Goal: Complete application form: Complete application form

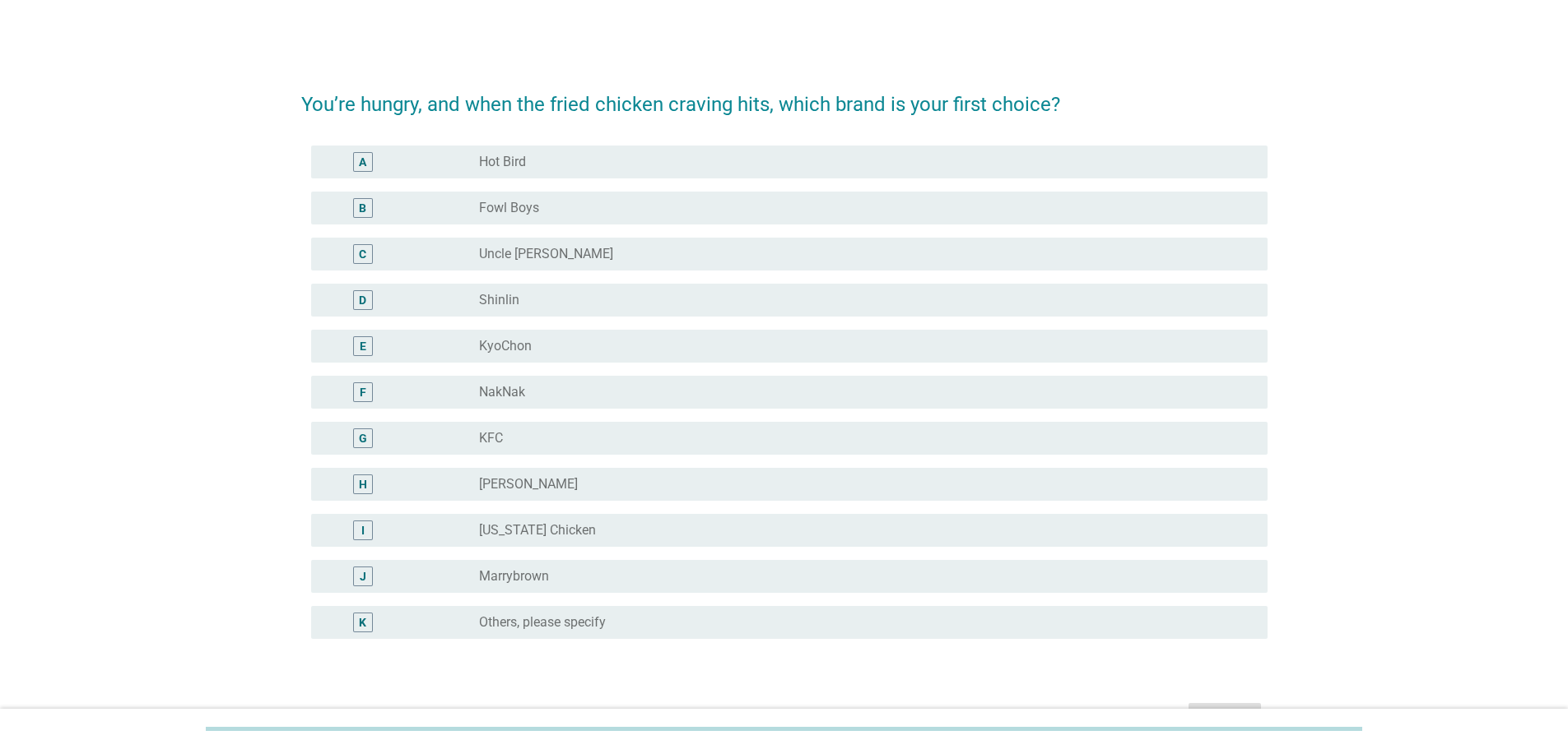
click at [472, 480] on div "H" at bounding box center [402, 485] width 155 height 20
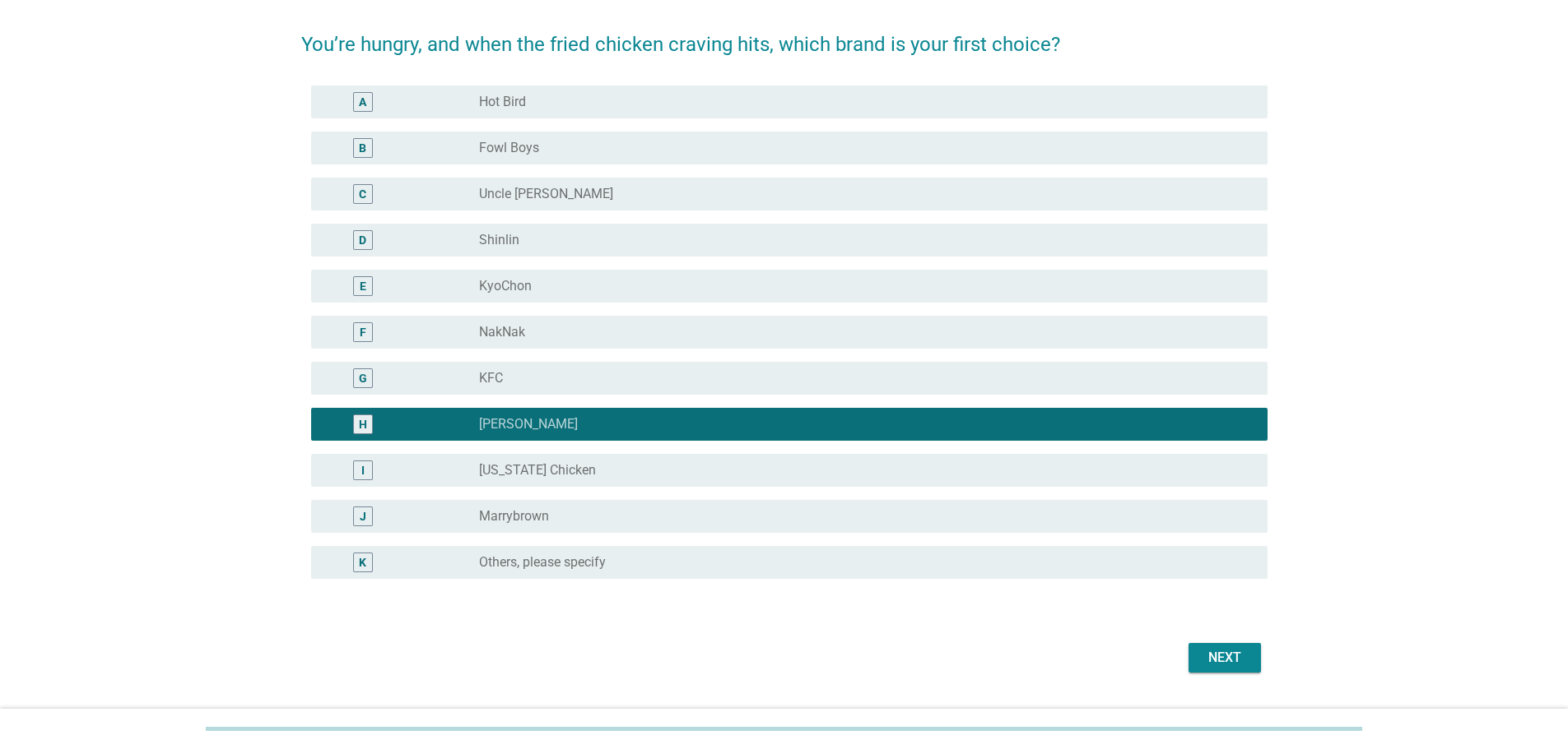
scroll to position [122, 0]
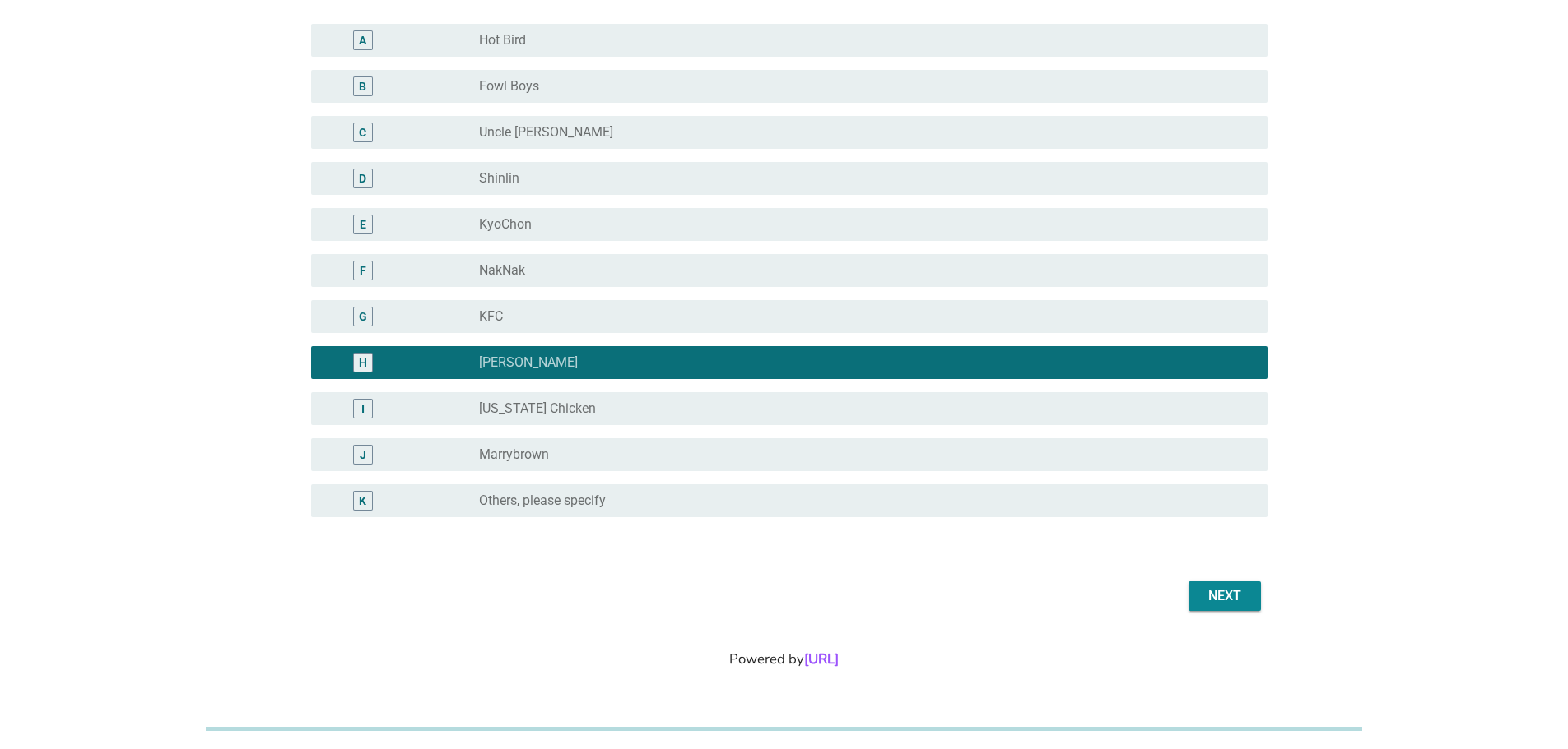
click at [1222, 595] on div "Next" at bounding box center [1224, 597] width 46 height 20
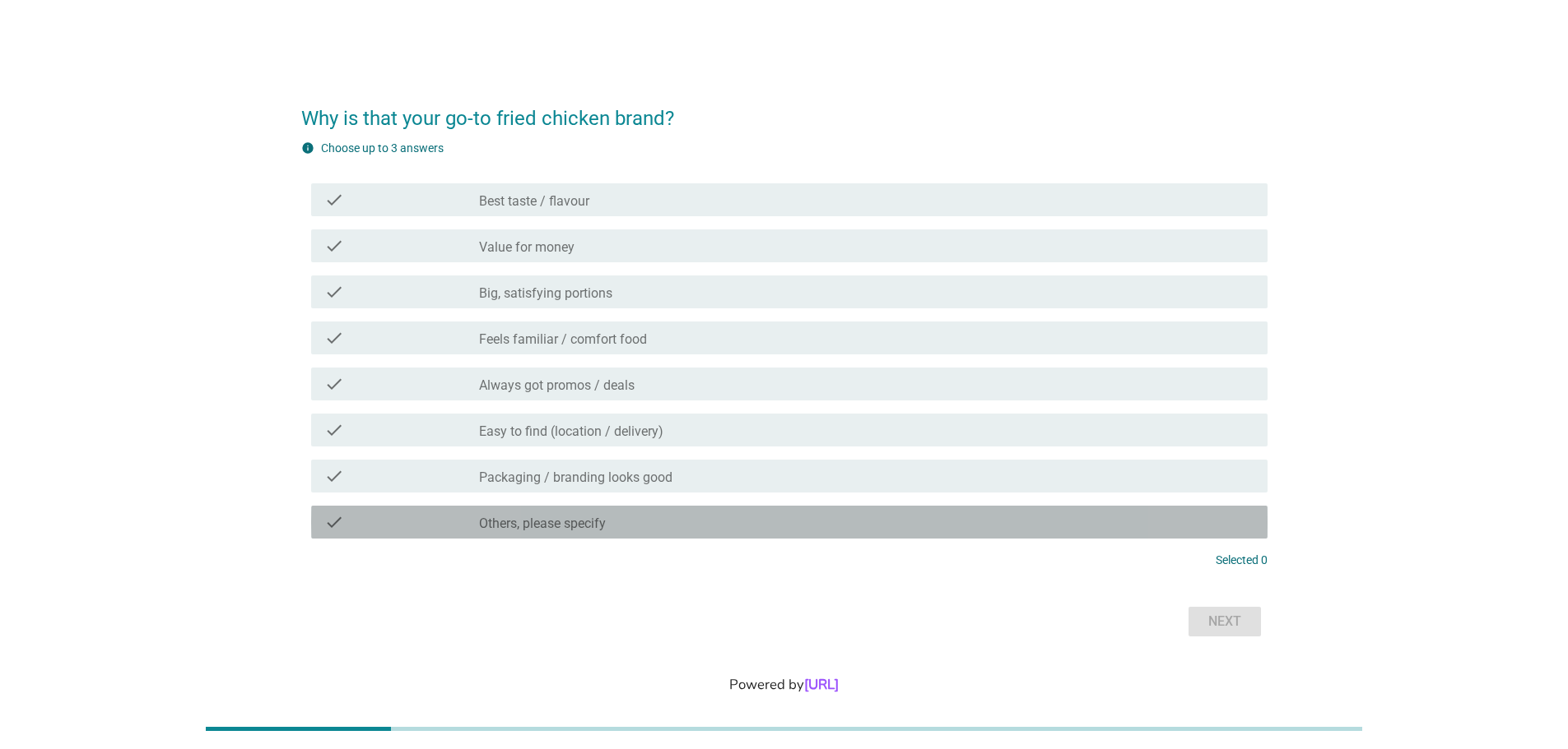
click at [527, 519] on label "Others, please specify" at bounding box center [541, 524] width 126 height 16
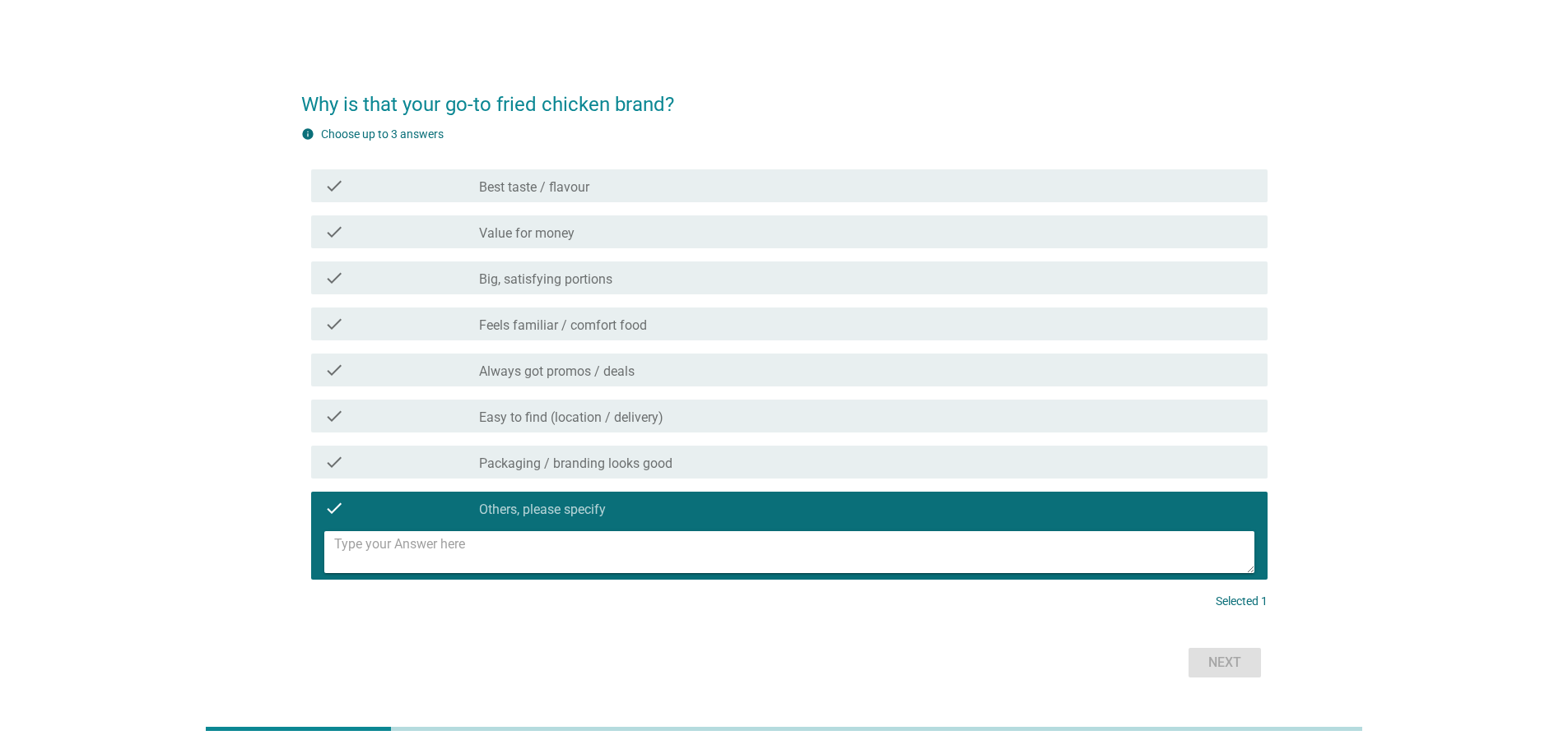
click at [516, 536] on textarea at bounding box center [794, 552] width 920 height 42
type textarea "CRISPY SKINNNNNN"
click at [1241, 657] on div "Next" at bounding box center [1224, 663] width 46 height 20
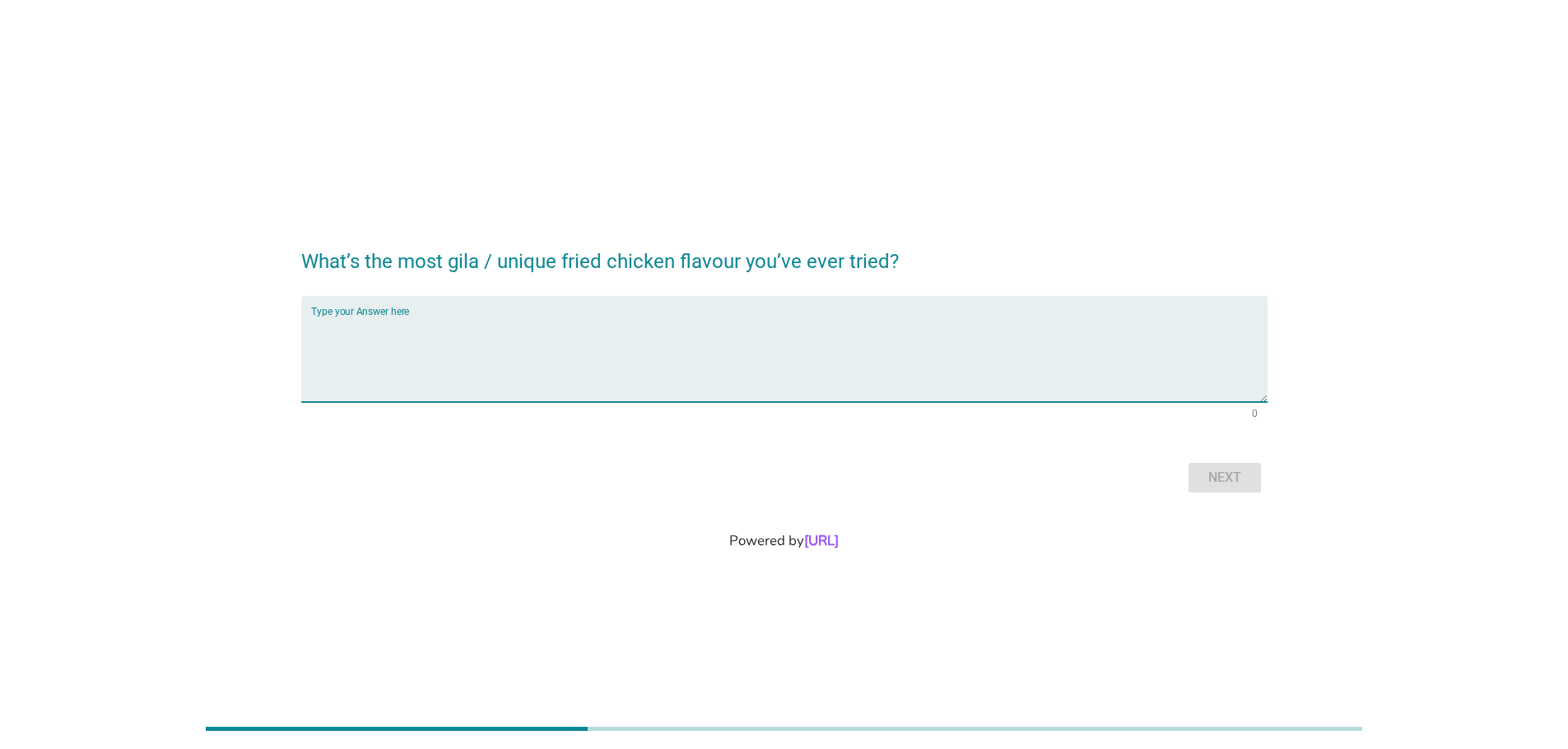
click at [529, 327] on textarea "Type your Answer here" at bounding box center [789, 359] width 957 height 86
click at [402, 316] on textarea "Type your Answer here" at bounding box center [789, 359] width 957 height 86
type textarea "MCD 3x Spicy Chicken"
click at [1217, 475] on div "Next" at bounding box center [1224, 478] width 46 height 20
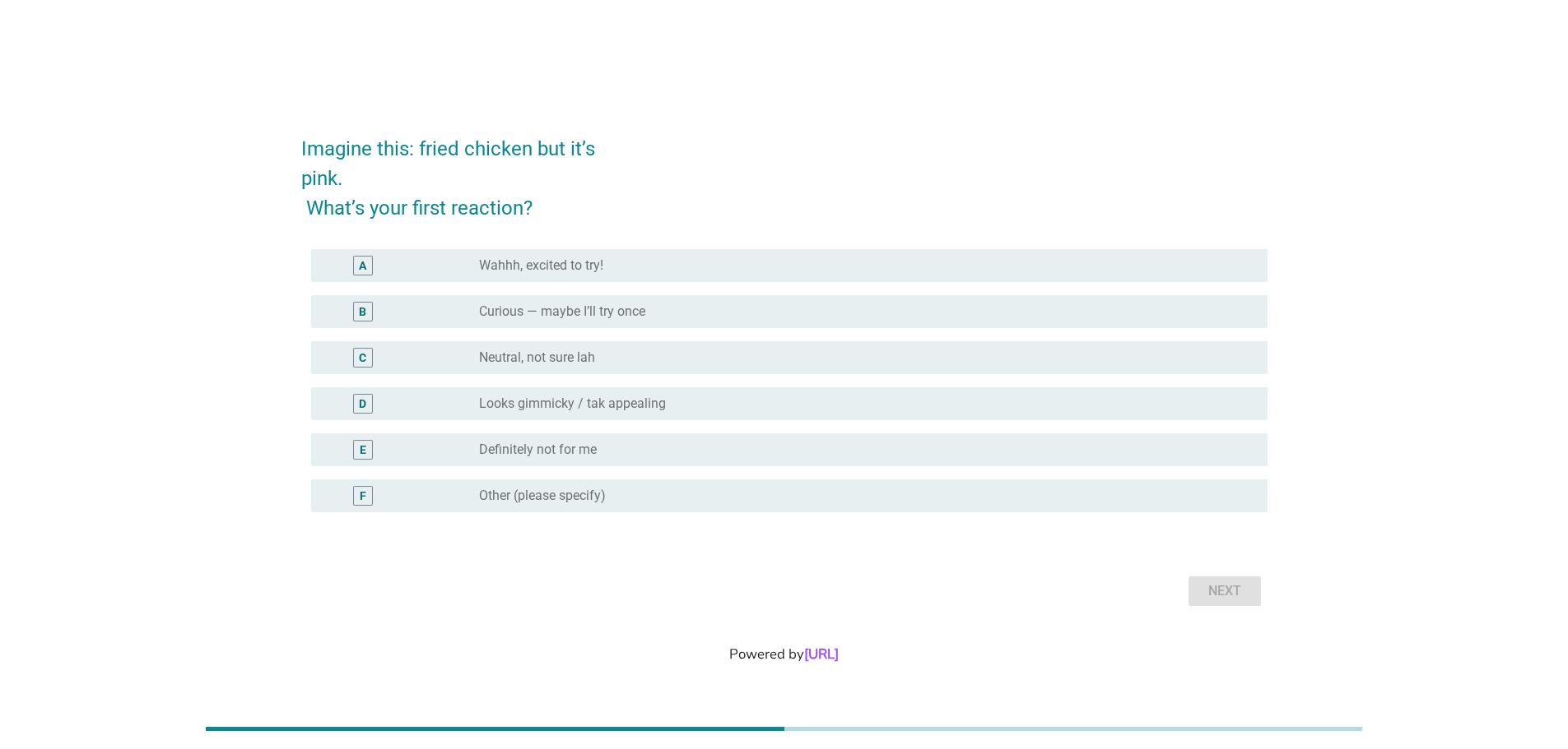
click at [444, 448] on div "E" at bounding box center [402, 450] width 155 height 20
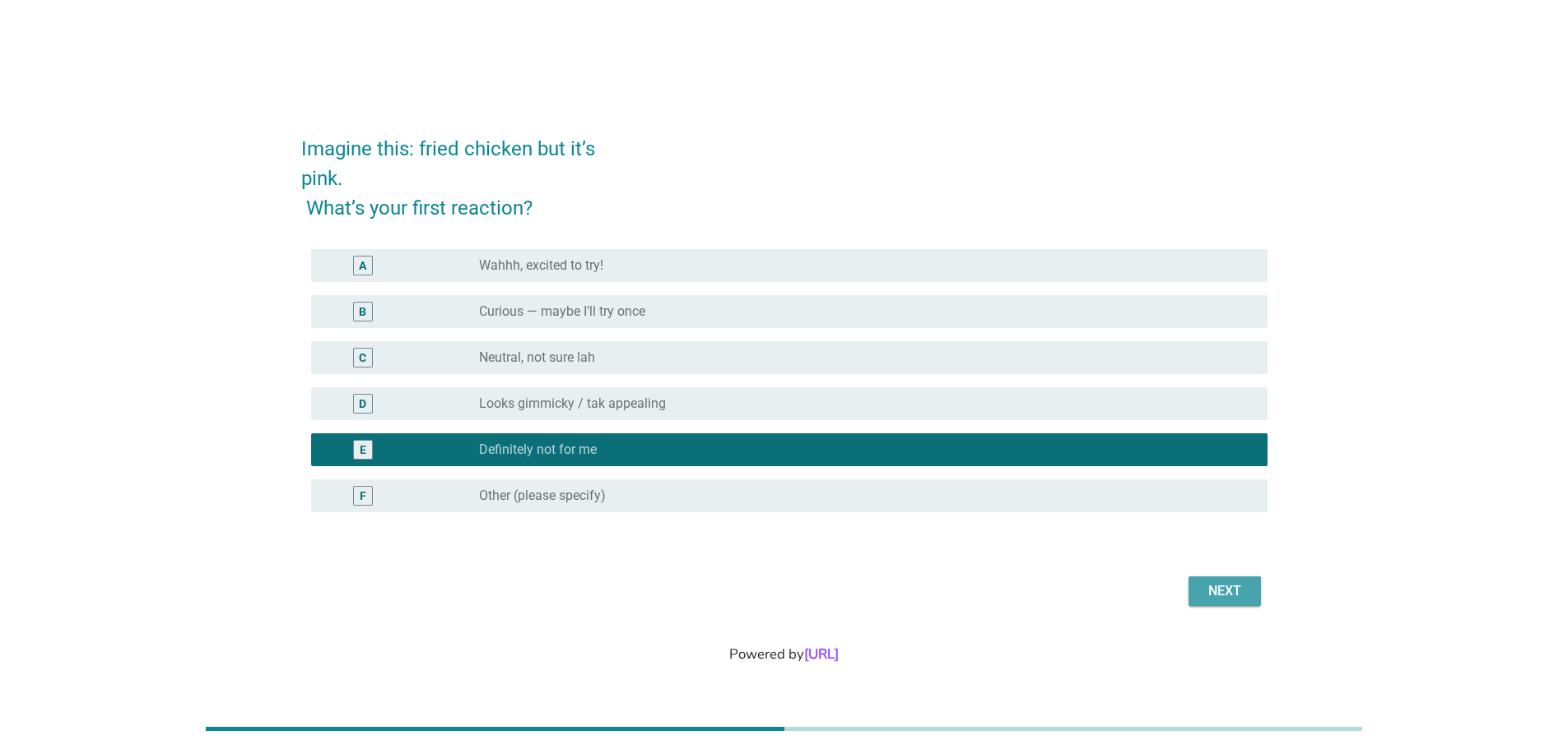
click at [1210, 576] on button "Next" at bounding box center [1225, 590] width 73 height 30
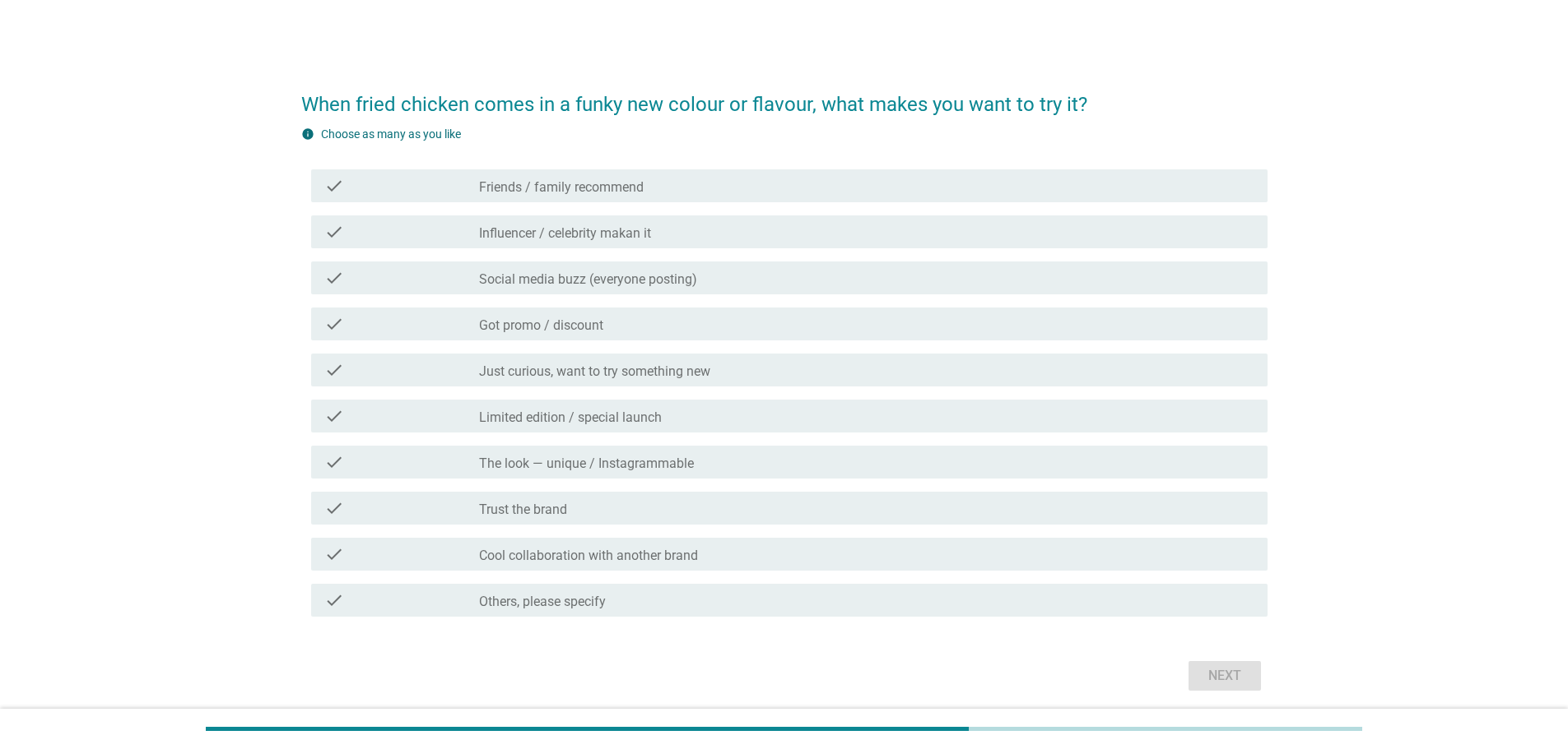
click at [492, 197] on div "check check_box_outline_blank Friends / family recommend" at bounding box center [789, 185] width 957 height 33
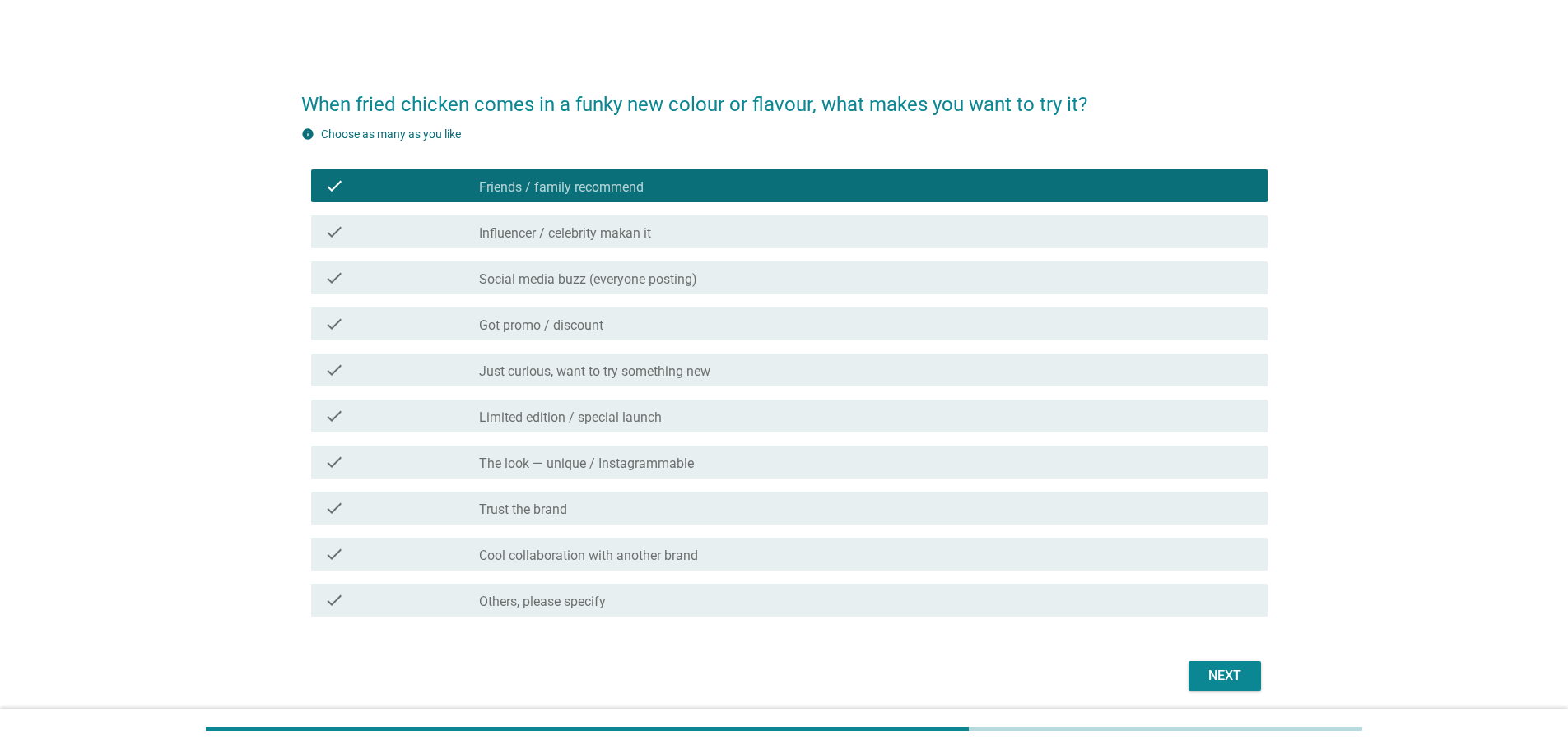
click at [492, 228] on label "Influencer / celebrity makan it" at bounding box center [565, 234] width 172 height 16
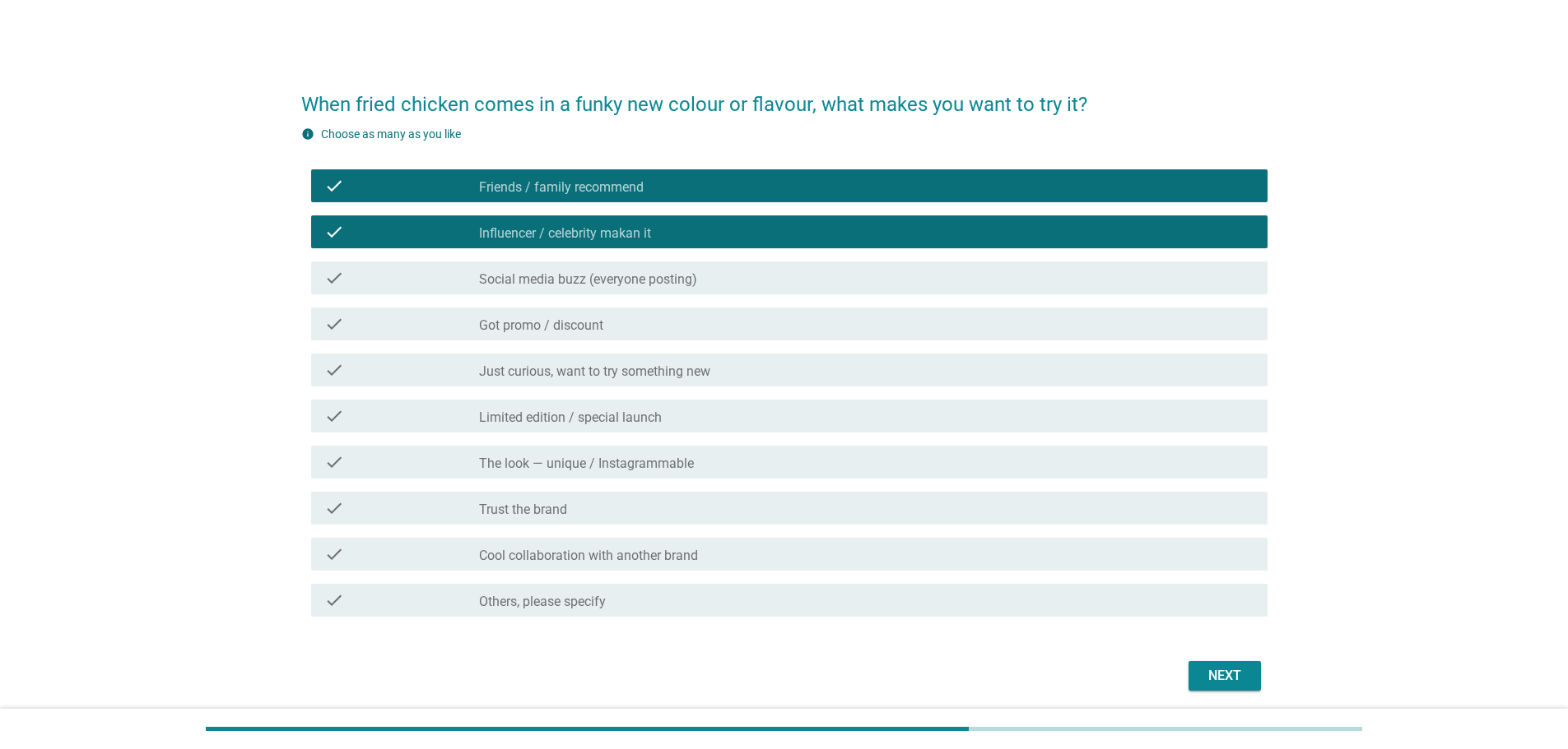
click at [491, 275] on label "Social media buzz (everyone posting)" at bounding box center [587, 280] width 218 height 16
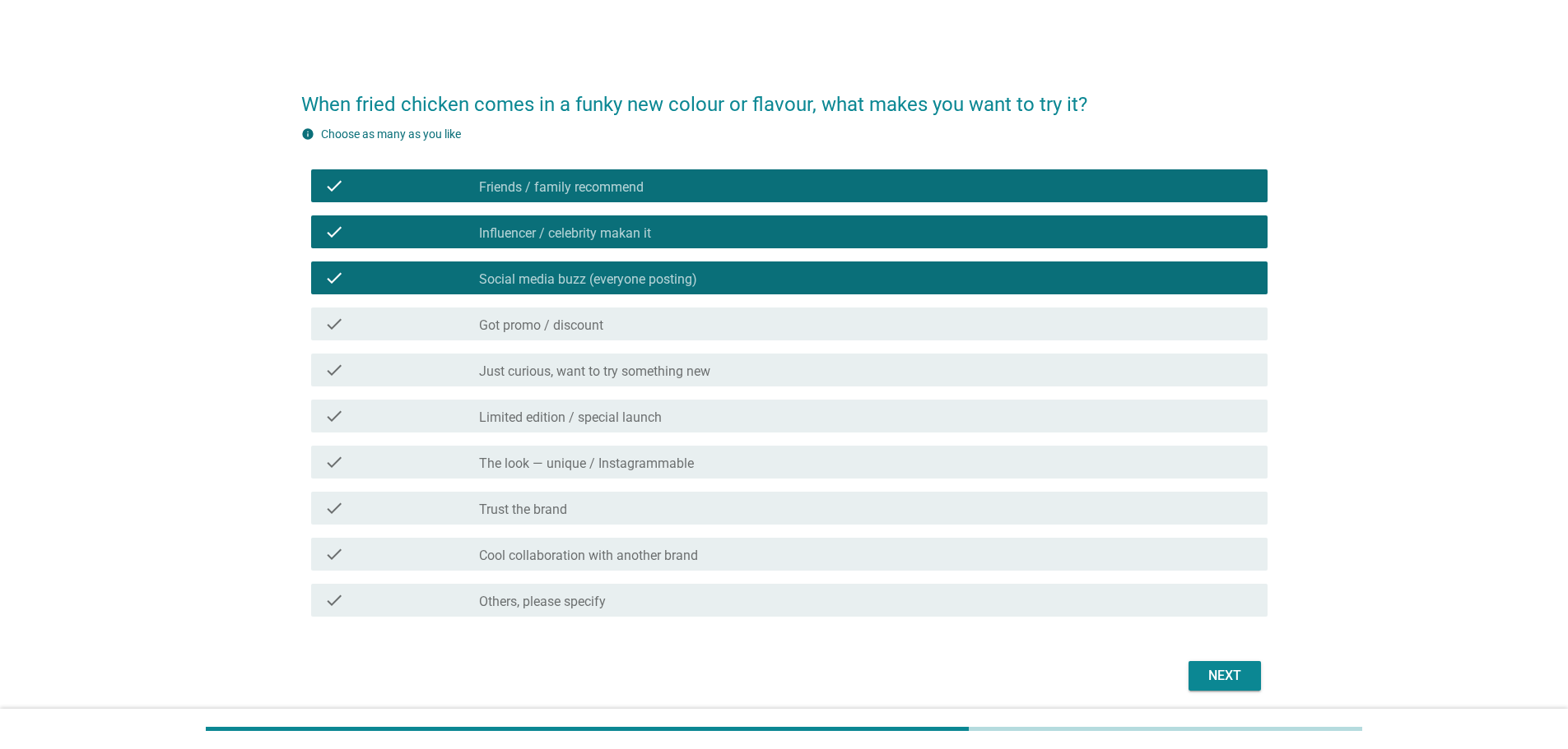
click at [513, 375] on label "Just curious, want to try something new" at bounding box center [594, 372] width 231 height 16
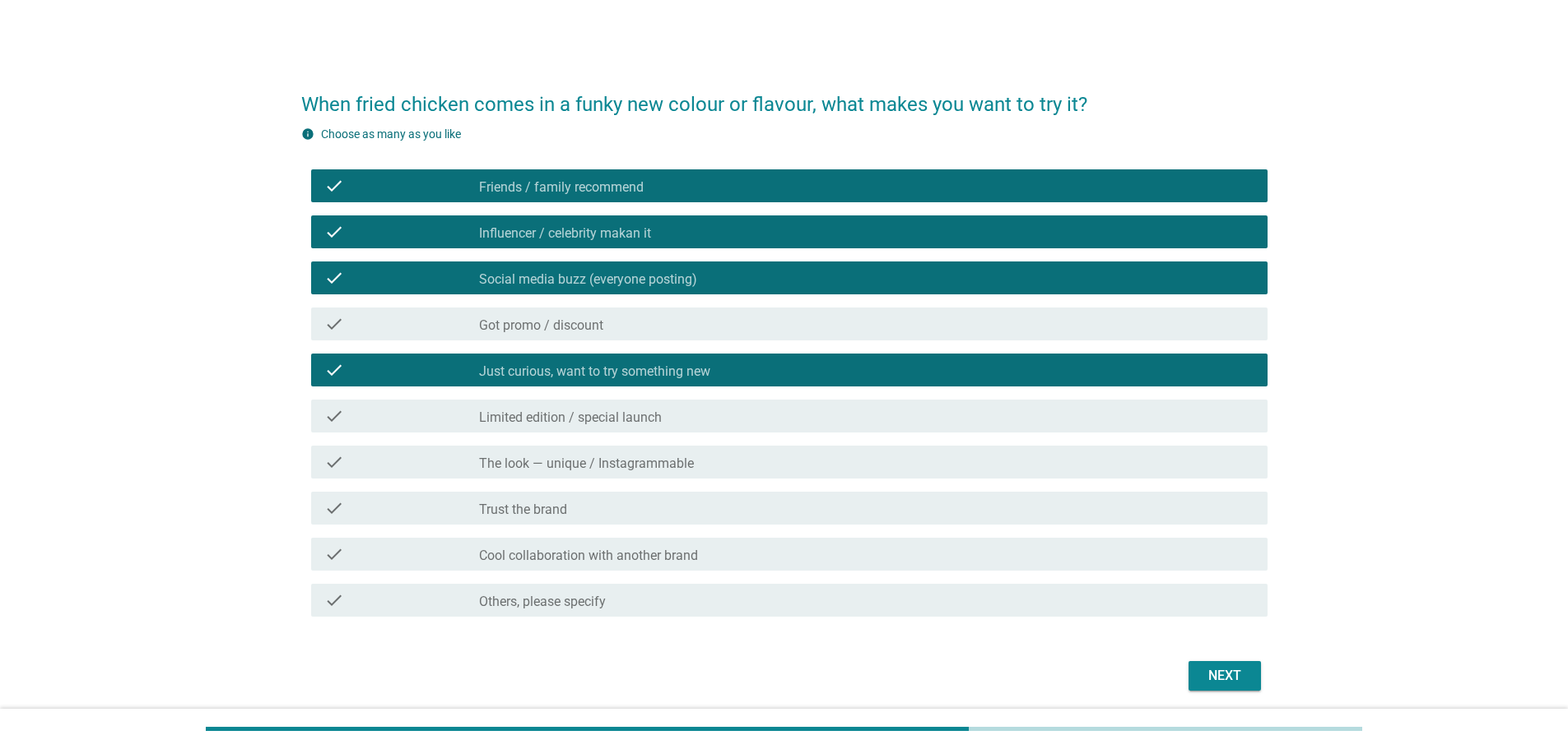
click at [529, 461] on label "The look — unique / Instagrammable" at bounding box center [586, 464] width 215 height 16
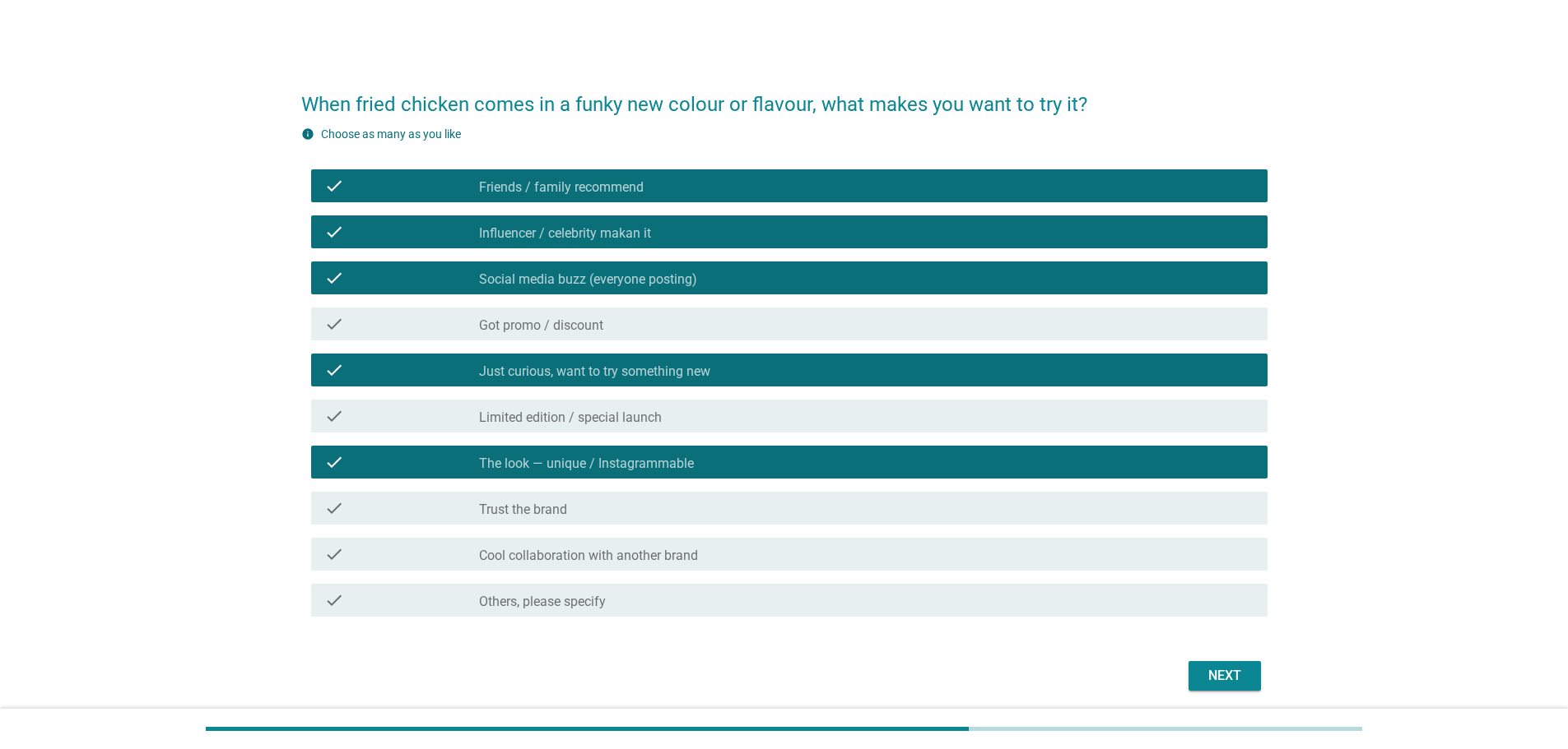
click at [711, 558] on div "check_box_outline_blank Cool collaboration with another brand" at bounding box center [866, 555] width 775 height 20
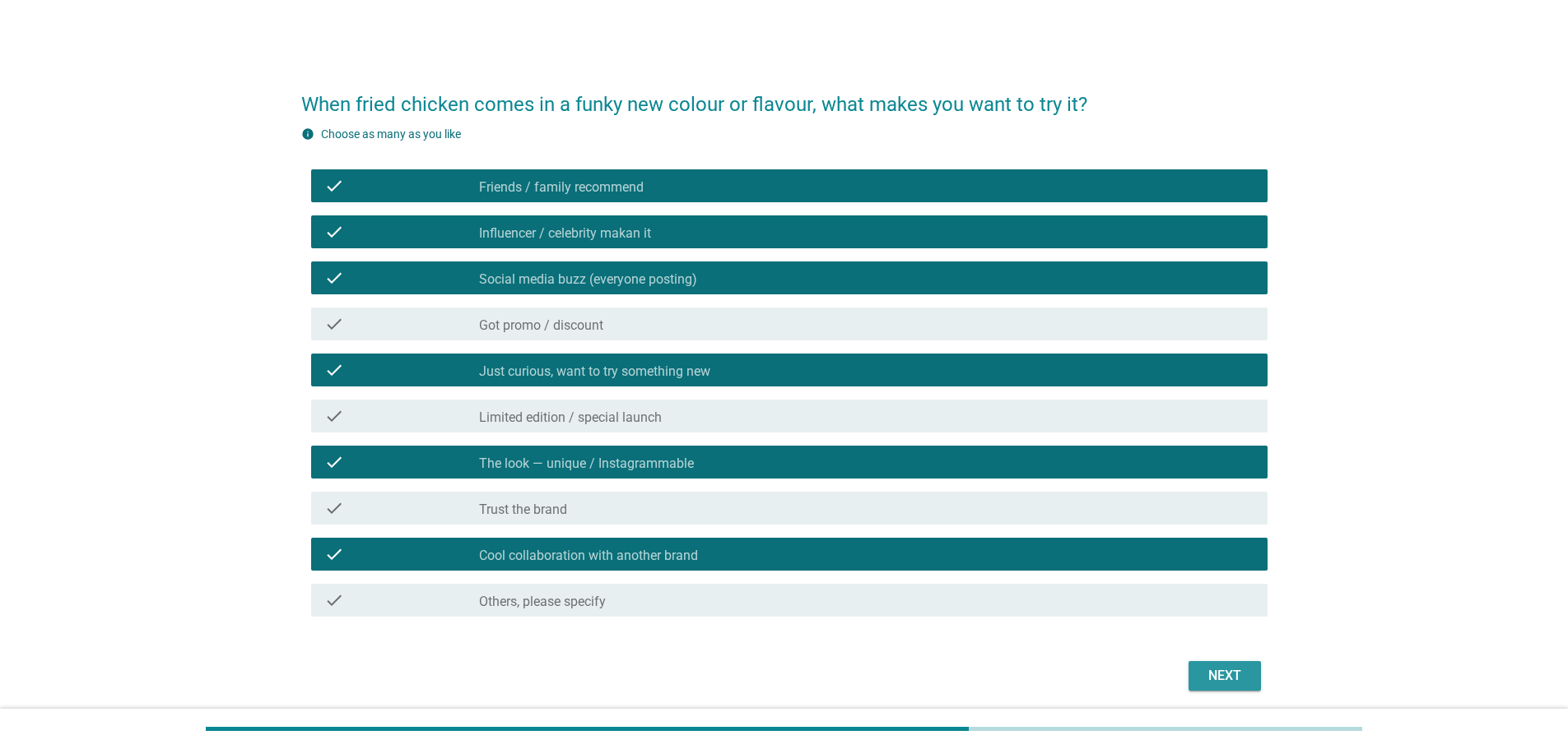
click at [1241, 673] on div "Next" at bounding box center [1224, 676] width 46 height 20
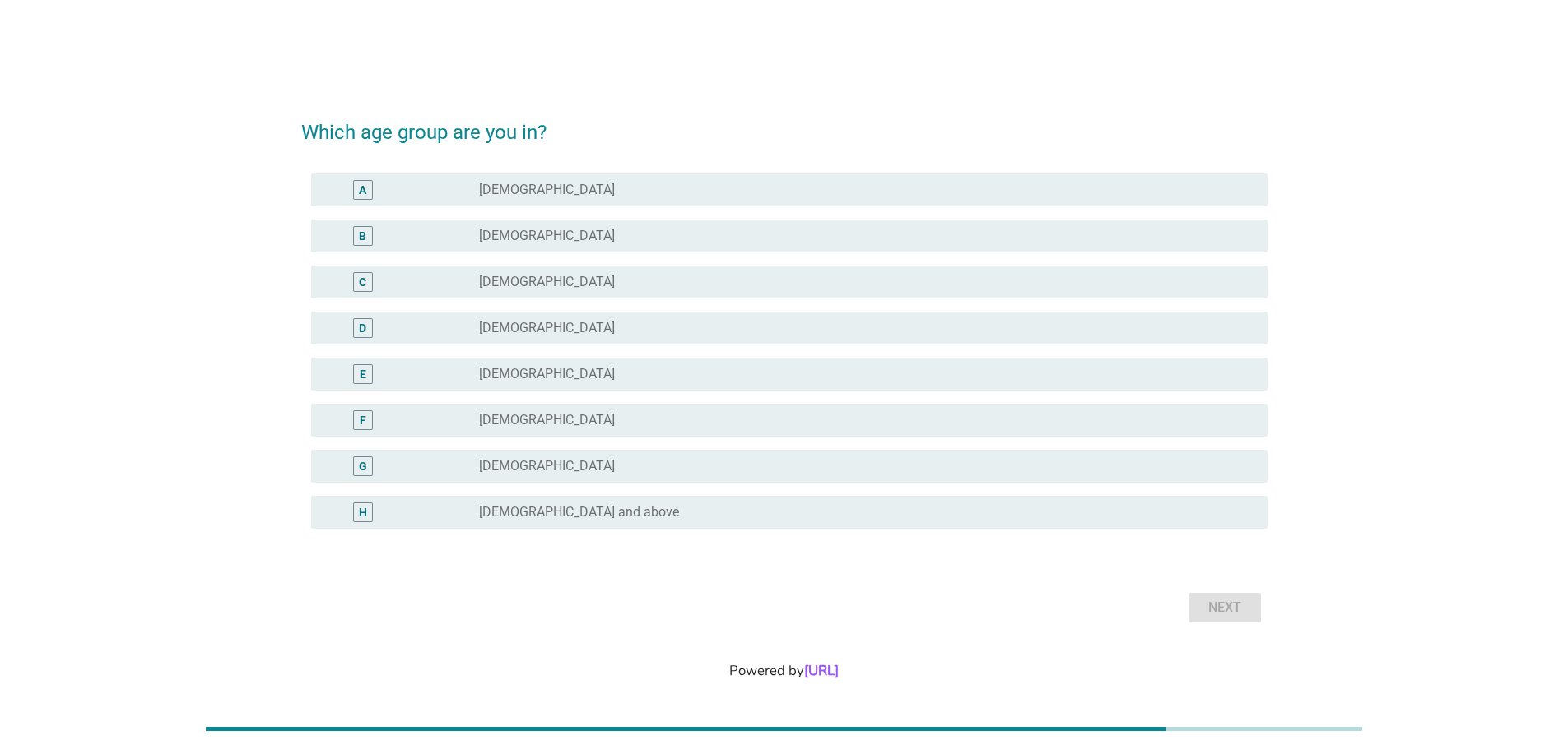
click at [517, 229] on label "[DEMOGRAPHIC_DATA]" at bounding box center [546, 236] width 135 height 16
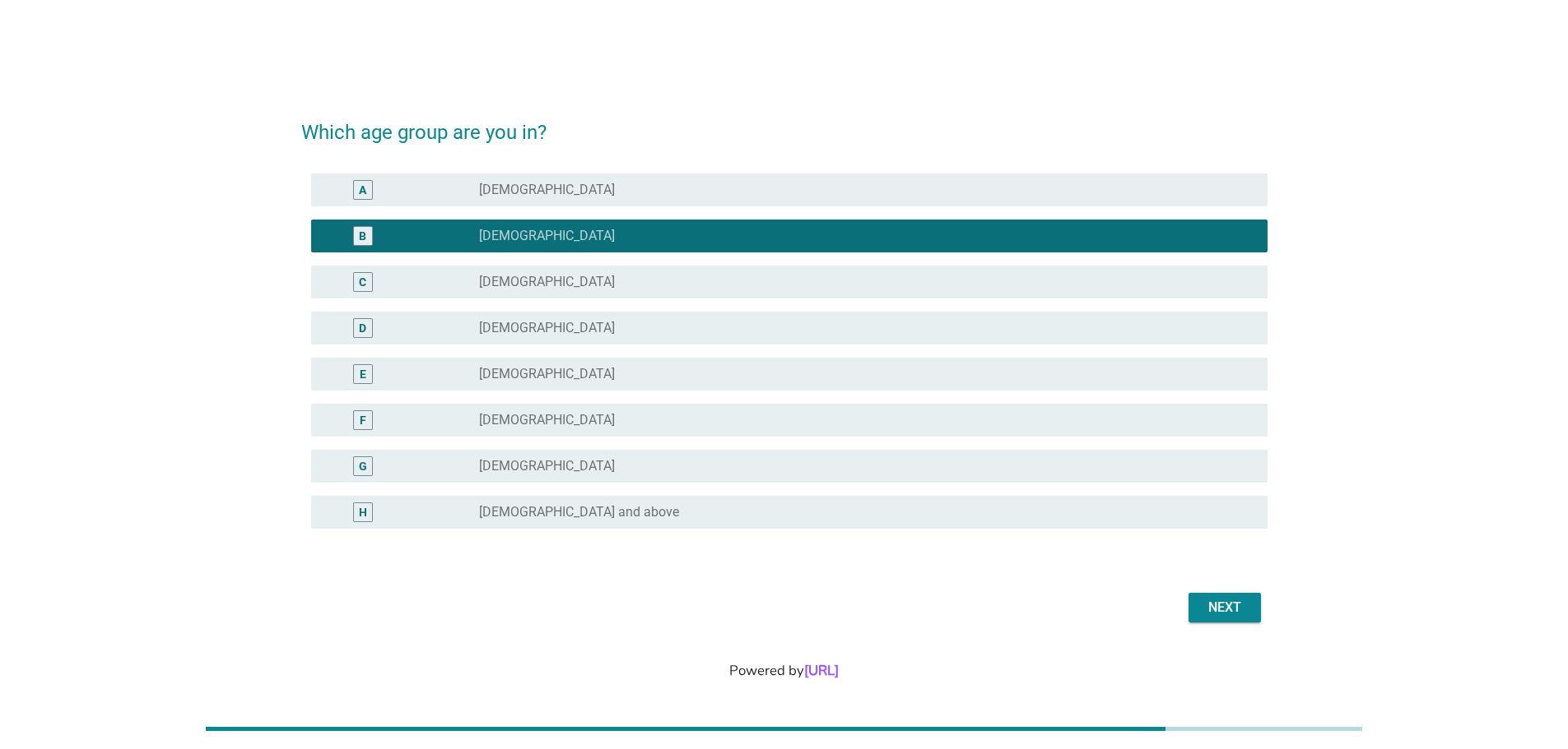
click at [1204, 605] on div "Next" at bounding box center [1224, 607] width 46 height 20
